Goal: Task Accomplishment & Management: Manage account settings

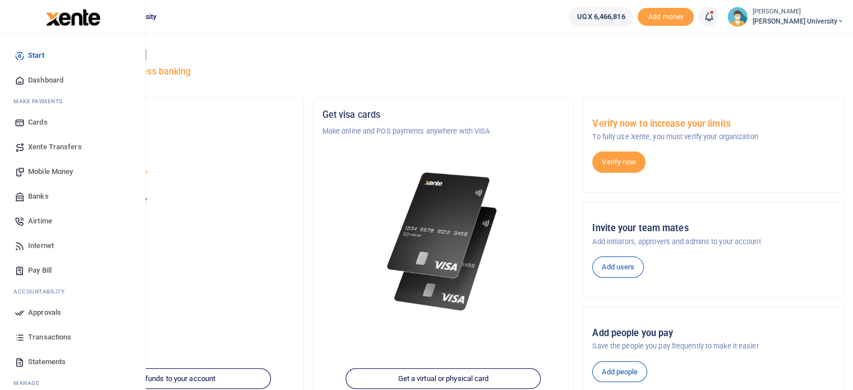
click at [47, 311] on span "Approvals" at bounding box center [44, 312] width 33 height 11
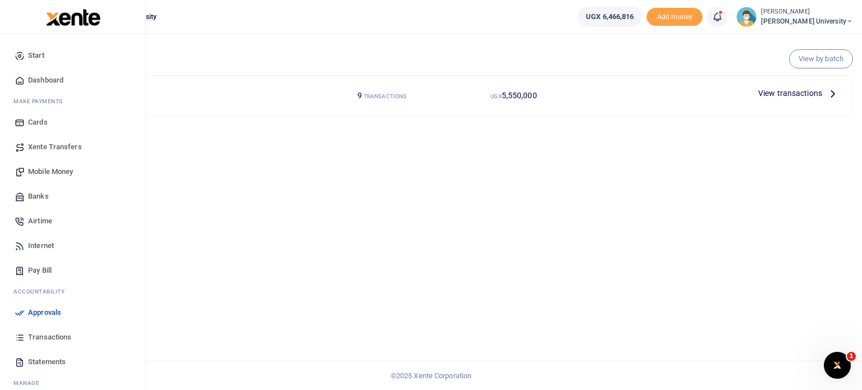
click at [45, 316] on span "Approvals" at bounding box center [44, 312] width 33 height 11
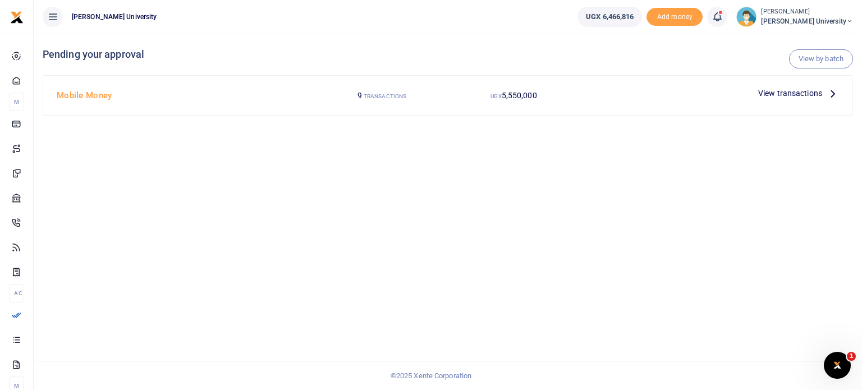
click at [783, 94] on span "View transactions" at bounding box center [790, 93] width 64 height 12
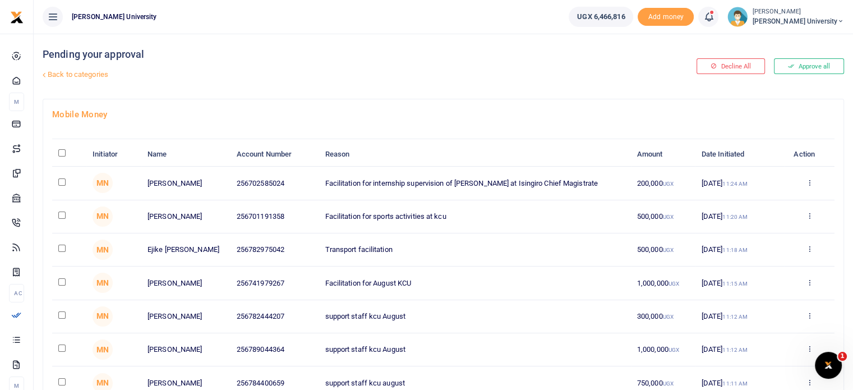
click at [60, 149] on input "\a \a : activate to sort column descending" at bounding box center [61, 152] width 7 height 7
checkbox input "true"
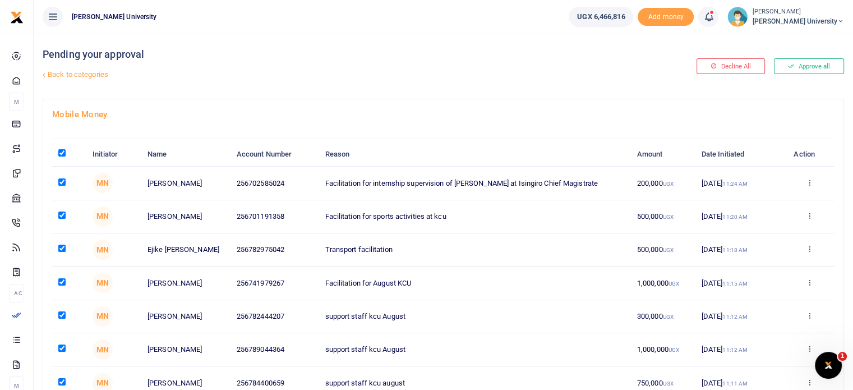
checkbox input "true"
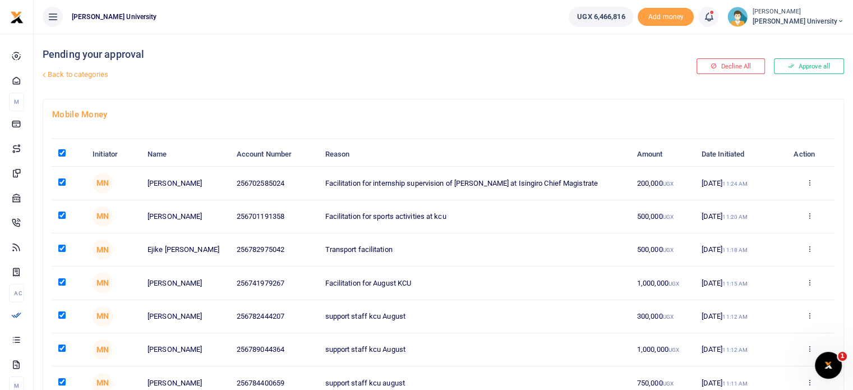
checkbox input "true"
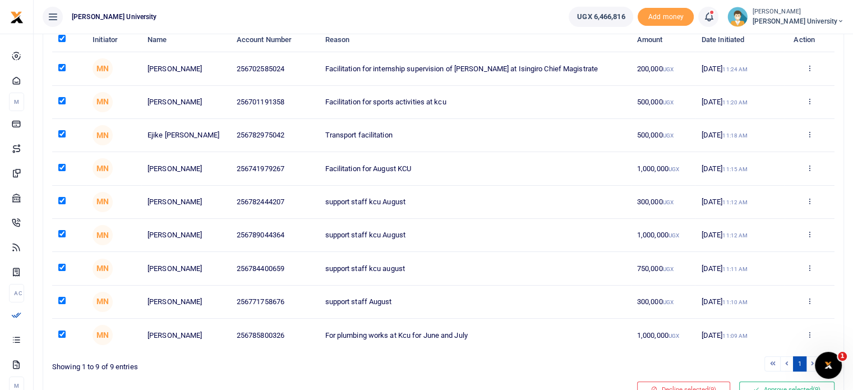
scroll to position [167, 0]
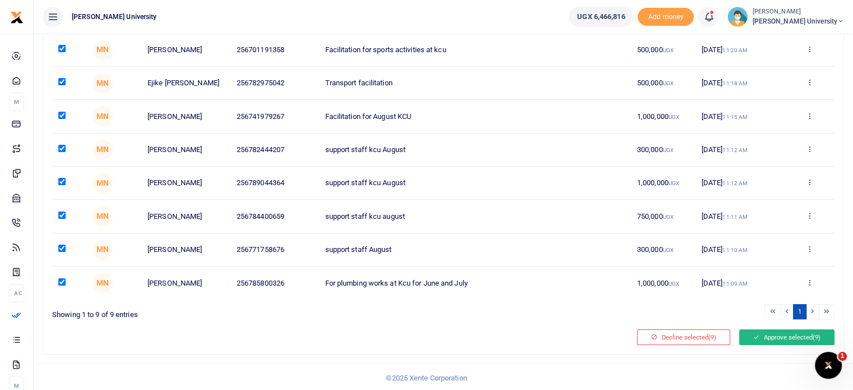
click at [771, 332] on button "Approve selected (9)" at bounding box center [786, 337] width 95 height 16
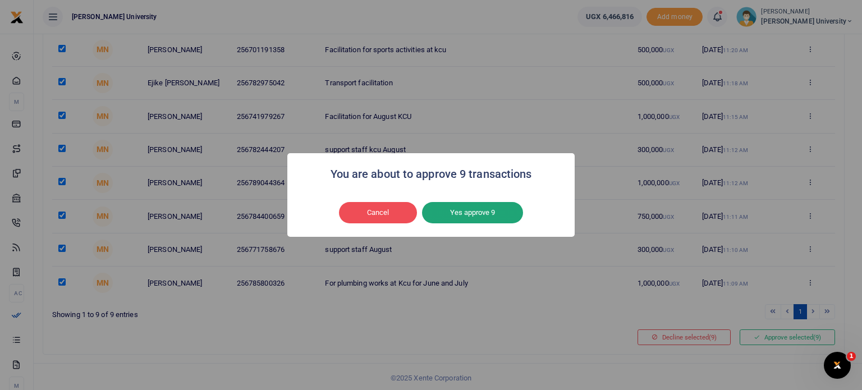
click at [465, 215] on button "Yes approve 9" at bounding box center [472, 212] width 101 height 21
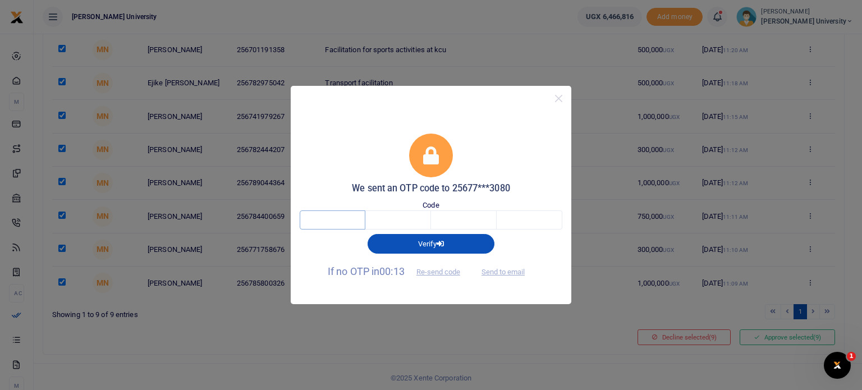
click at [324, 222] on input "text" at bounding box center [333, 219] width 66 height 19
type input "3"
type input "5"
type input "1"
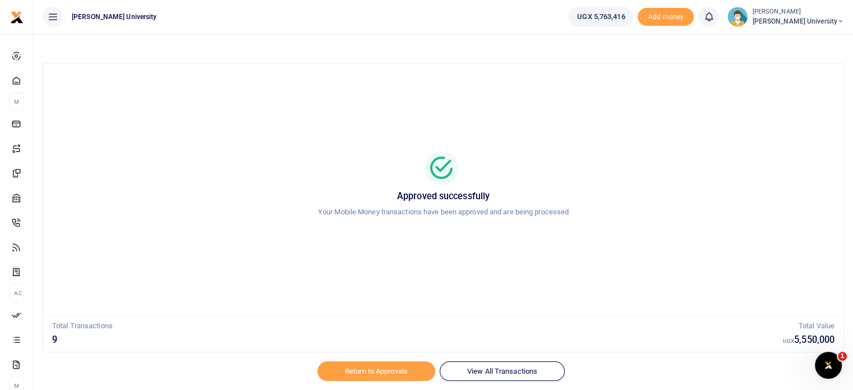
click at [825, 24] on span "[PERSON_NAME] University" at bounding box center [798, 21] width 92 height 10
click at [778, 81] on link "Logout" at bounding box center [785, 82] width 89 height 16
